Goal: Task Accomplishment & Management: Manage account settings

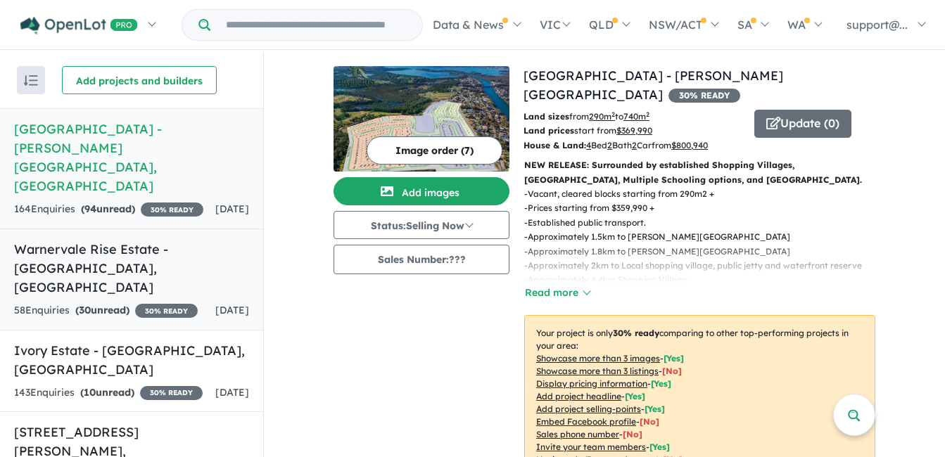
click at [163, 240] on h5 "Warnervale Rise Estate - [GEOGRAPHIC_DATA] , [GEOGRAPHIC_DATA]" at bounding box center [131, 268] width 235 height 57
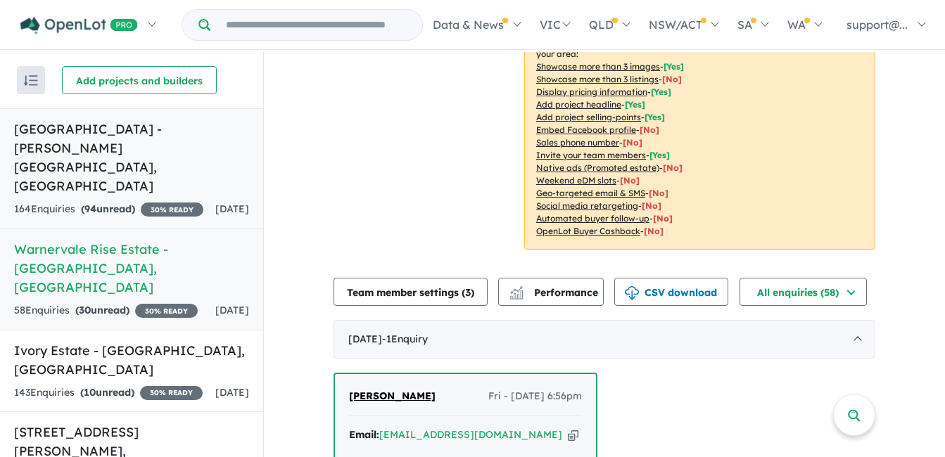
scroll to position [281, 0]
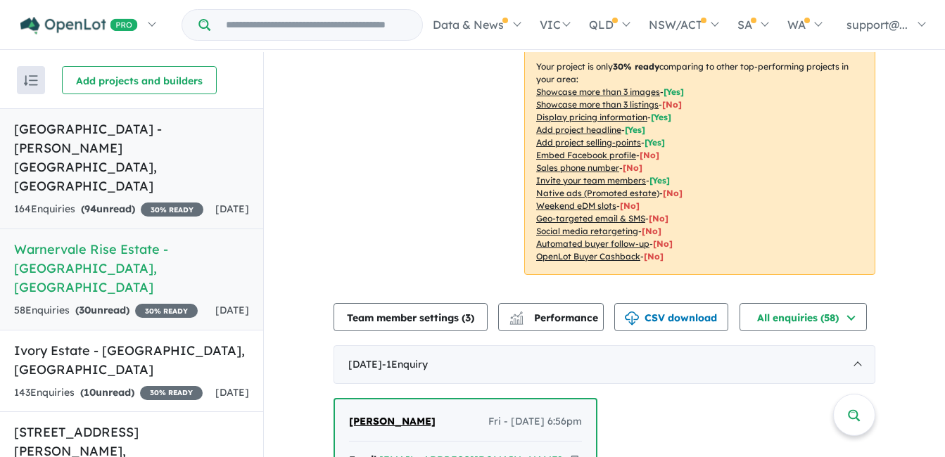
click at [111, 203] on strong "( 94 unread)" at bounding box center [108, 209] width 54 height 13
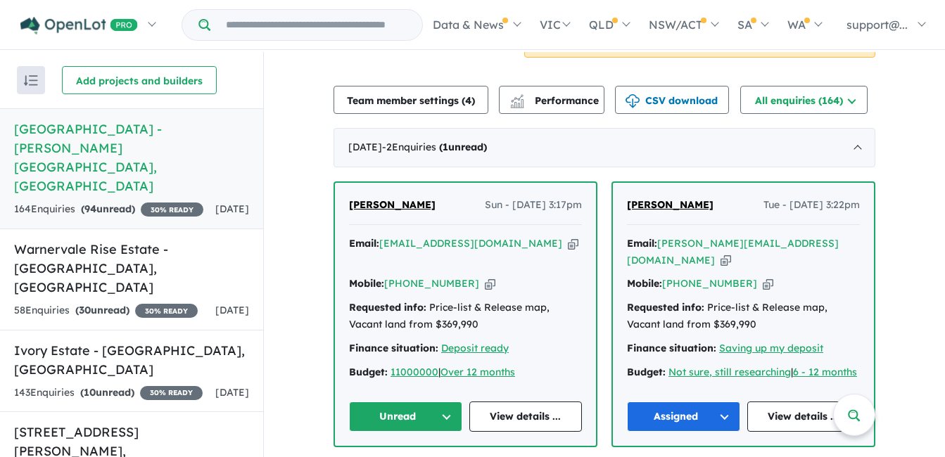
scroll to position [492, 0]
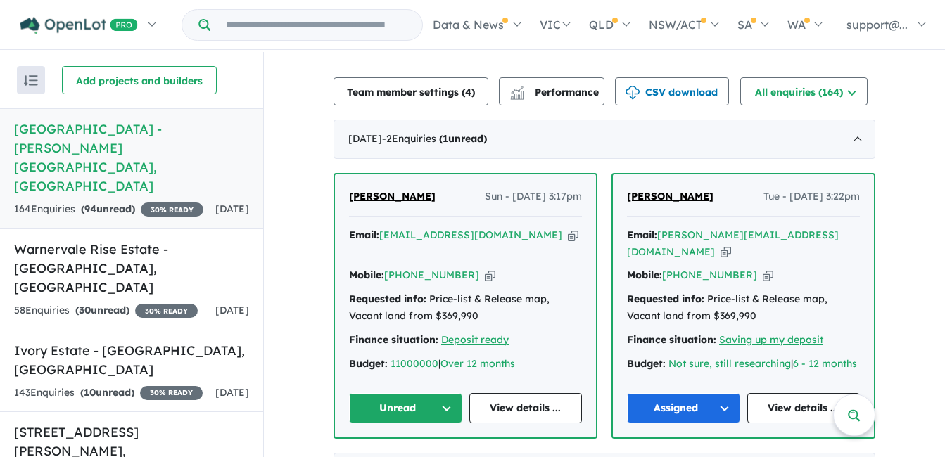
click at [568, 228] on icon "button" at bounding box center [573, 235] width 11 height 15
click at [485, 268] on icon "button" at bounding box center [490, 275] width 11 height 15
click at [381, 393] on button "Unread" at bounding box center [405, 408] width 113 height 30
